Goal: Use online tool/utility

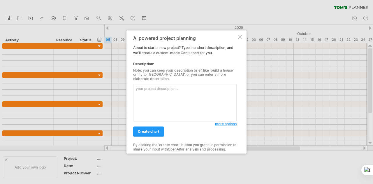
click at [145, 99] on textarea at bounding box center [184, 103] width 103 height 38
click at [150, 90] on textarea at bounding box center [184, 103] width 103 height 38
drag, startPoint x: 150, startPoint y: 90, endPoint x: 139, endPoint y: 95, distance: 12.2
click at [139, 95] on textarea at bounding box center [184, 103] width 103 height 38
click at [178, 87] on textarea at bounding box center [184, 103] width 103 height 38
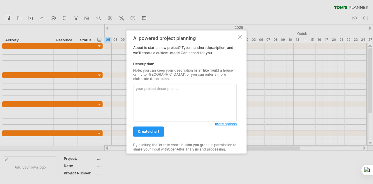
paste textarea "Phase 1: Planning, Analysis, Design (August - [DATE]) Week 1: Project Kick-off.…"
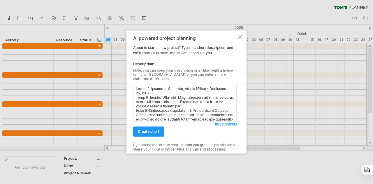
scroll to position [95, 0]
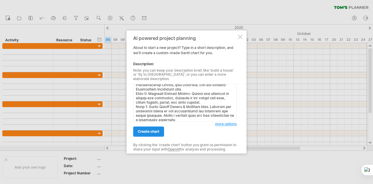
type textarea "Phase 1: Planning, Analysis, Design (August - [DATE]) Week 1: Project Kick-off.…"
click at [155, 130] on span "create chart" at bounding box center [149, 132] width 22 height 4
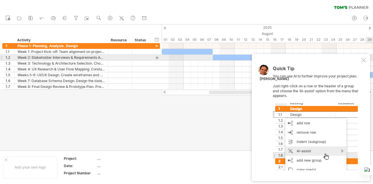
click at [365, 60] on div at bounding box center [363, 60] width 5 height 5
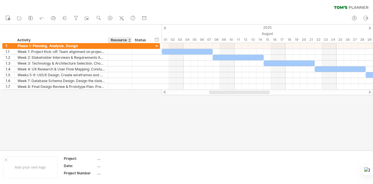
drag, startPoint x: 164, startPoint y: 28, endPoint x: 132, endPoint y: 28, distance: 32.0
click at [132, 28] on div "Trying to reach [DOMAIN_NAME] Connected again... 0% clear filter new 1" at bounding box center [186, 92] width 373 height 184
click at [143, 40] on div "Status" at bounding box center [140, 40] width 13 height 6
click at [148, 40] on div at bounding box center [148, 40] width 2 height 6
click at [215, 128] on div at bounding box center [186, 87] width 373 height 126
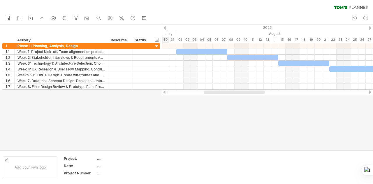
drag, startPoint x: 234, startPoint y: 94, endPoint x: 229, endPoint y: 100, distance: 8.1
click at [229, 100] on div "Trying to reach [DOMAIN_NAME] Connected again... 0% clear filter new 1" at bounding box center [186, 92] width 373 height 184
